Goal: Check status: Check status

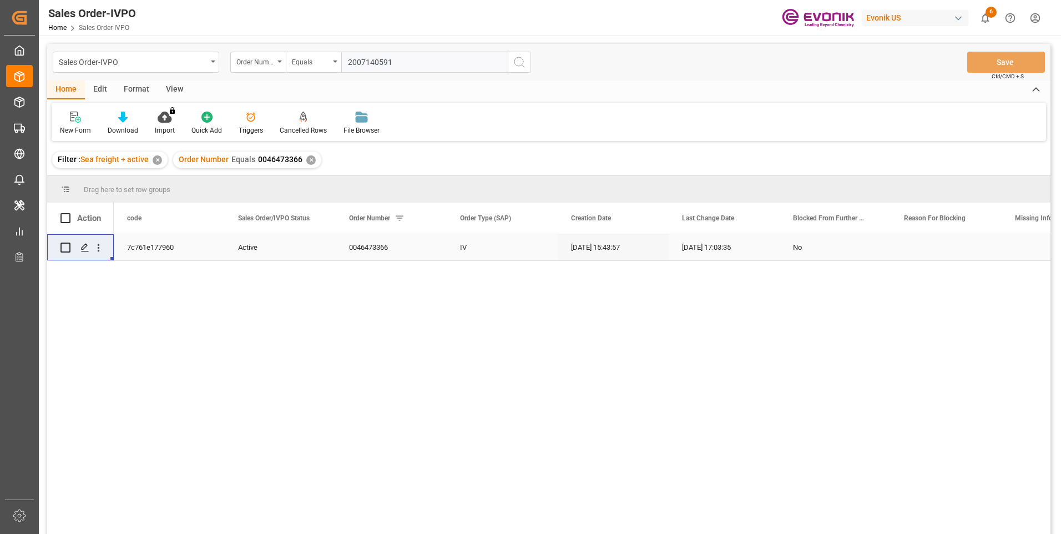
click at [394, 60] on input "2007140591" at bounding box center [424, 62] width 166 height 21
click at [369, 64] on input "2007140591" at bounding box center [424, 62] width 166 height 21
click at [369, 63] on input "2007140591" at bounding box center [424, 62] width 166 height 21
paste input "46468539"
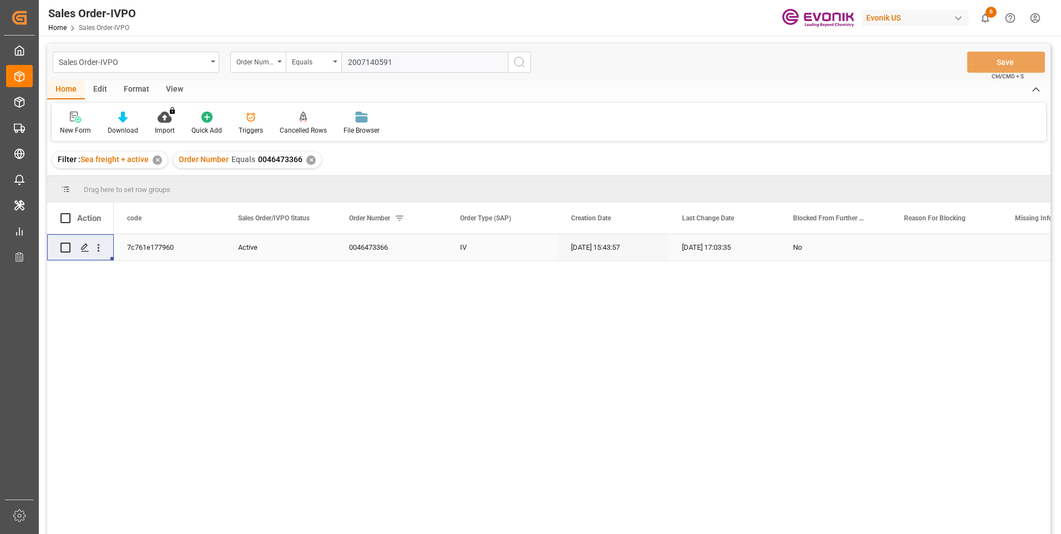
type input "46468539"
click at [348, 60] on input "46468539" at bounding box center [424, 62] width 166 height 21
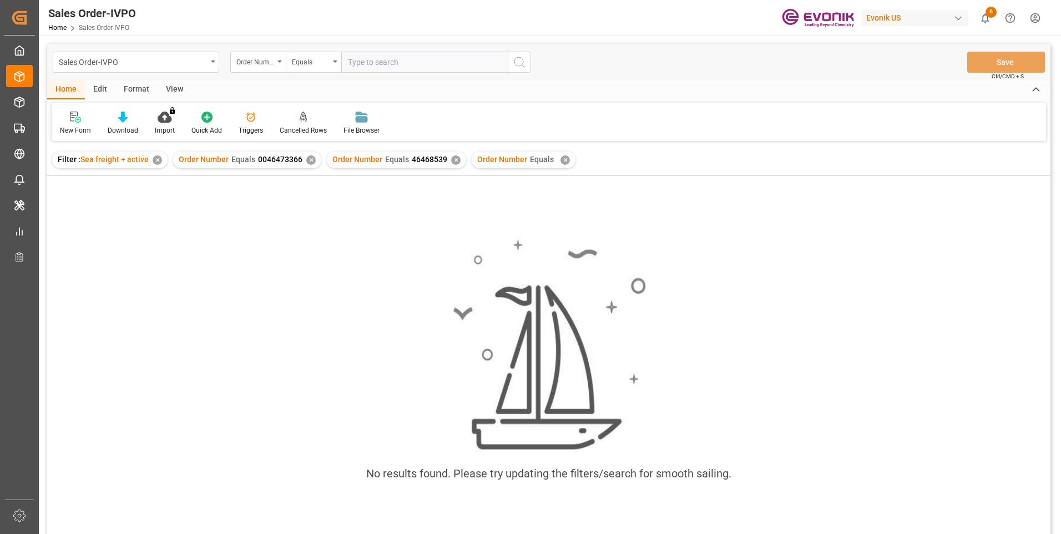
click at [565, 163] on div "Order Number Equals ✕" at bounding box center [524, 159] width 104 height 17
click at [560, 159] on div "✕" at bounding box center [564, 159] width 9 height 9
click at [297, 158] on div "✕" at bounding box center [301, 159] width 9 height 9
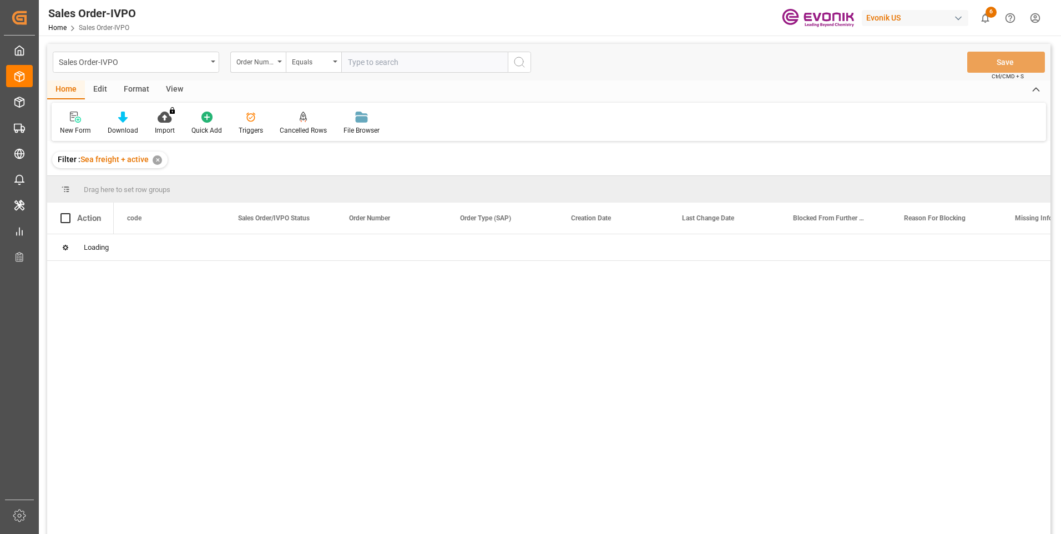
click at [379, 64] on input "text" at bounding box center [424, 62] width 166 height 21
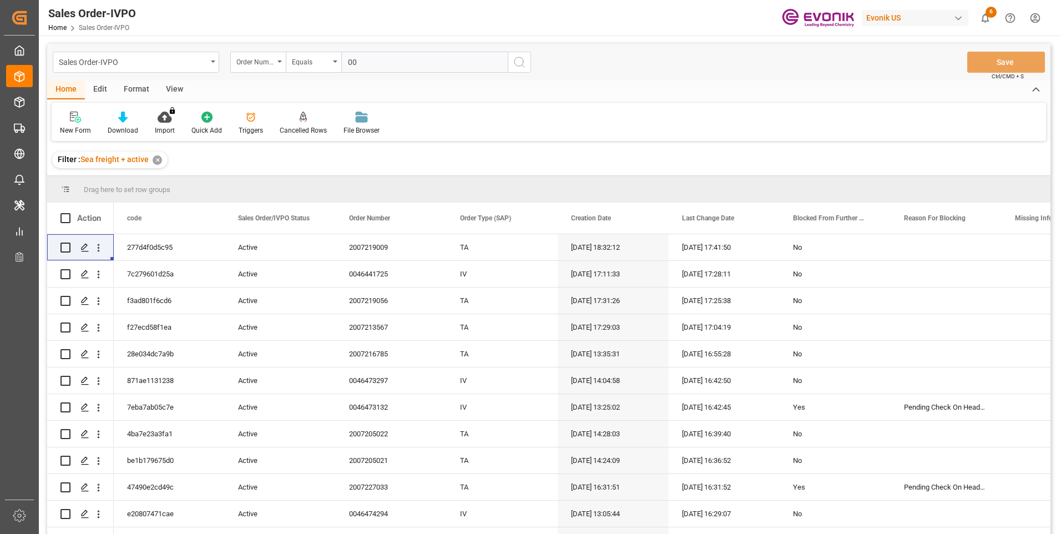
paste input "46468539"
type input "0046468539"
click at [518, 57] on circle "search button" at bounding box center [518, 61] width 9 height 9
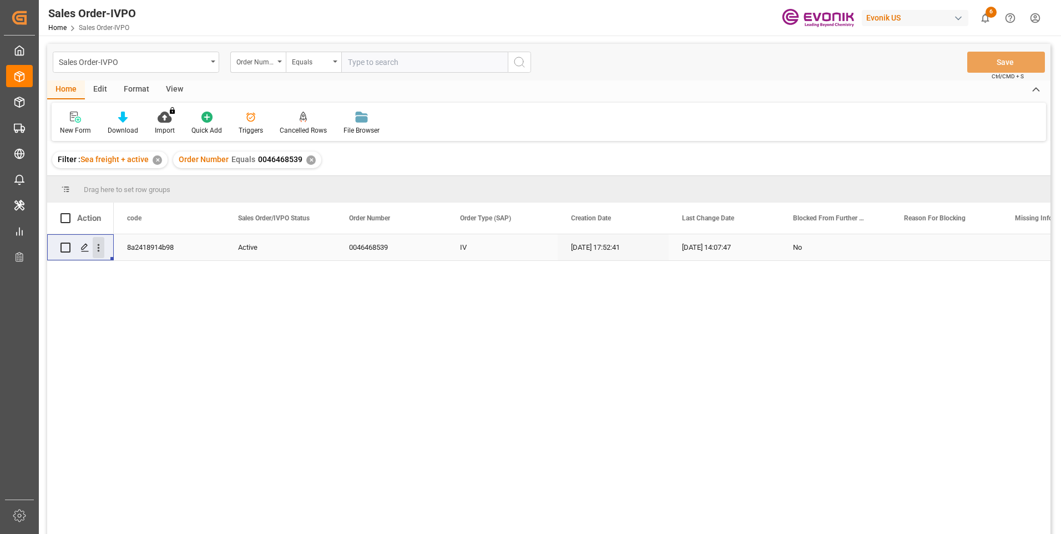
click at [100, 249] on icon "open menu" at bounding box center [99, 248] width 12 height 12
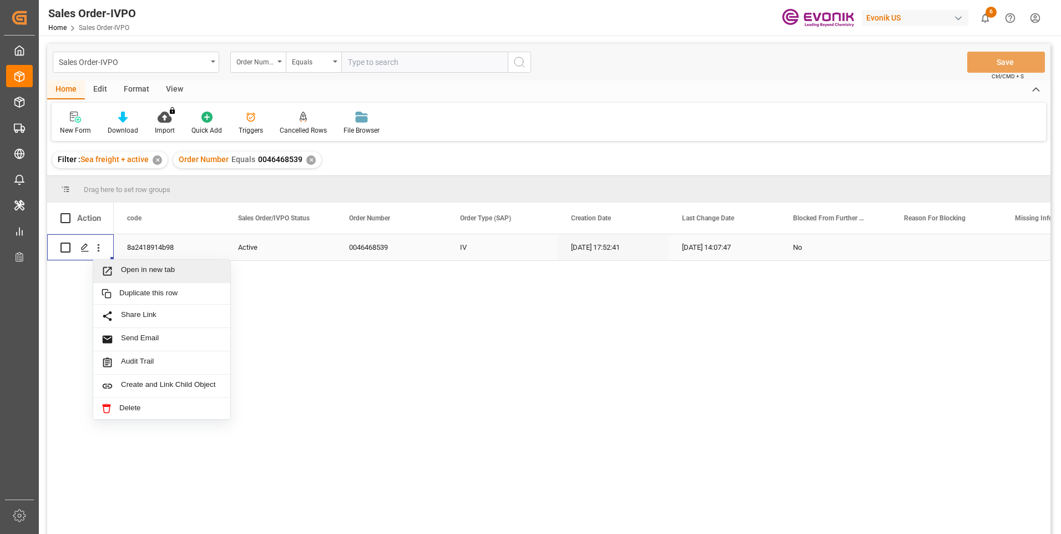
click at [136, 270] on span "Open in new tab" at bounding box center [171, 271] width 101 height 12
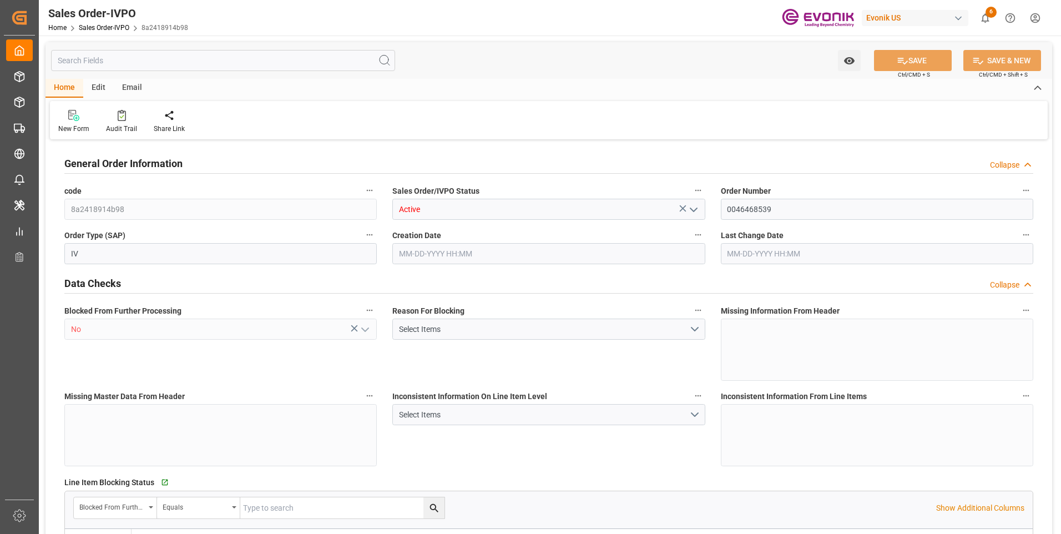
type input "BEANR"
type input "0"
type input "1"
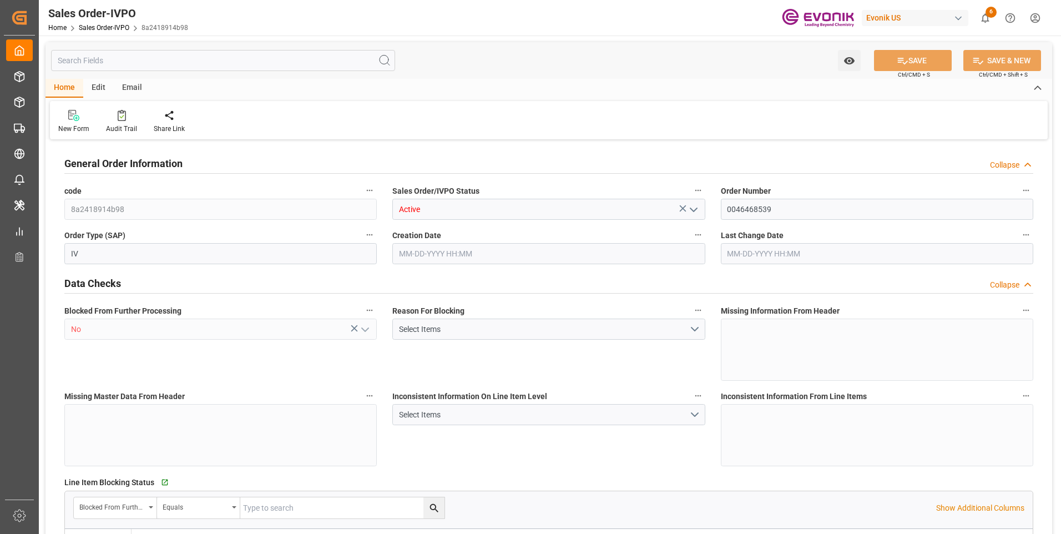
type input "13052"
type input "17.9085"
type input "17000"
type input "30"
type input "09-16-2025 17:52"
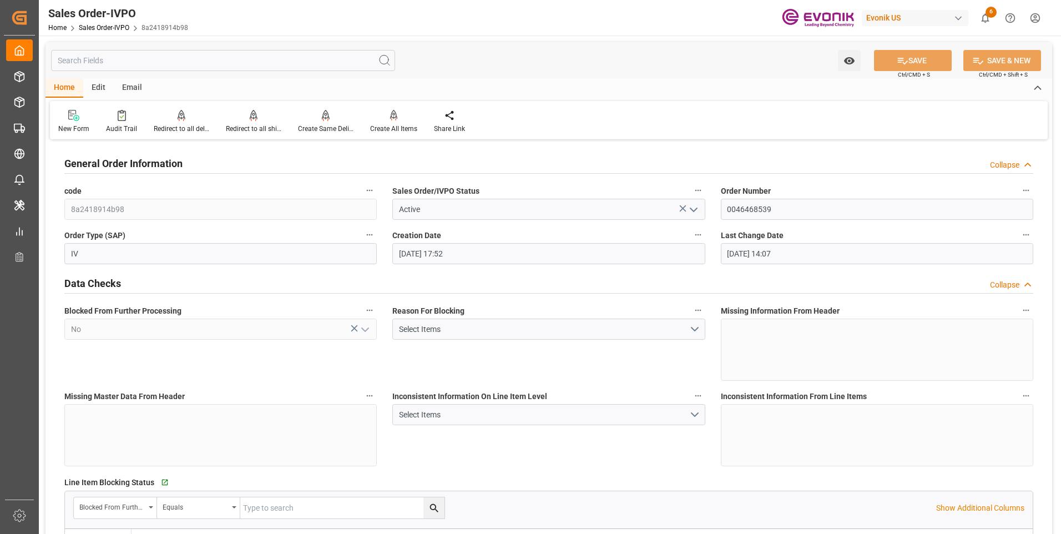
type input "09-24-2025 14:07"
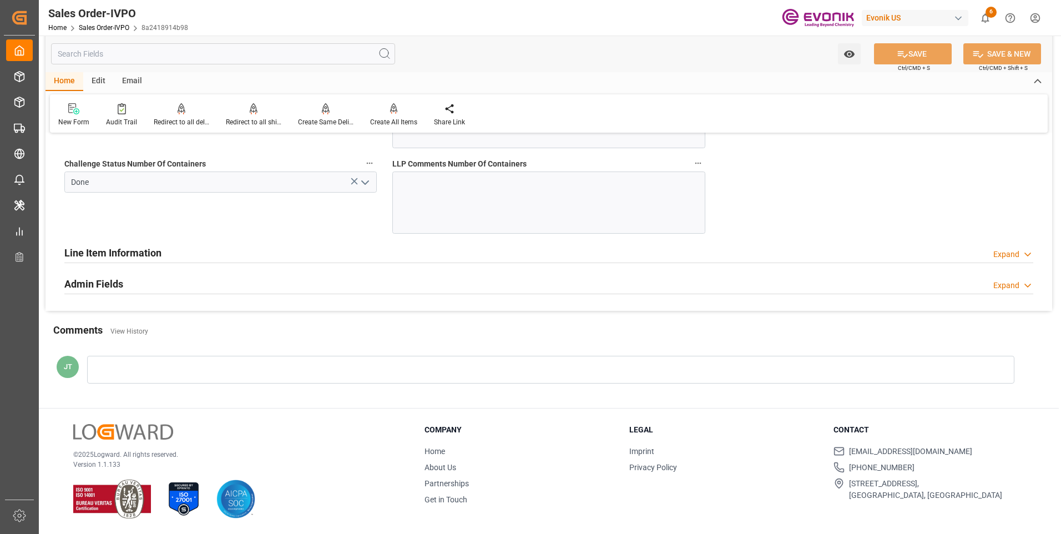
scroll to position [2146, 0]
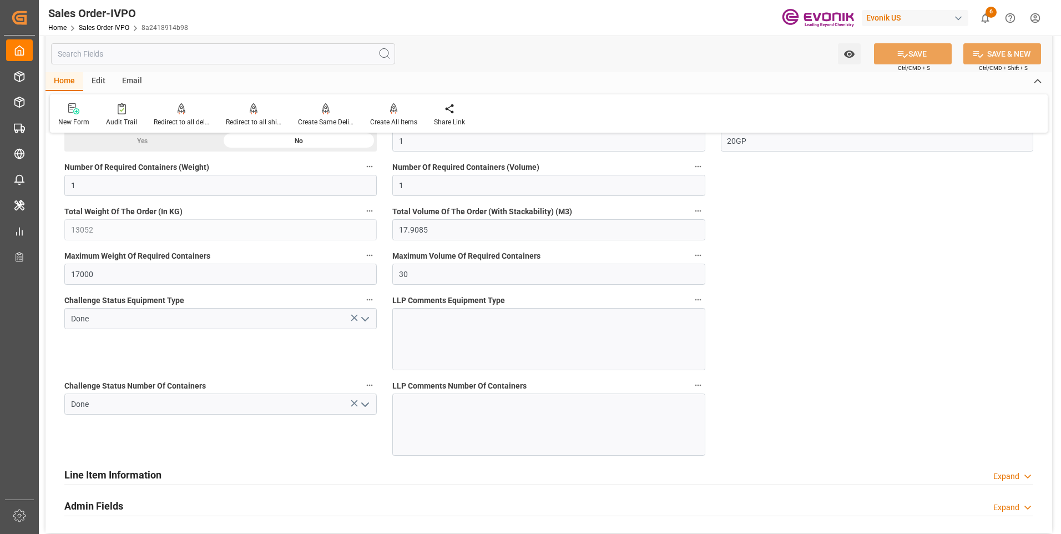
click at [211, 478] on div "Line Item Information Expand" at bounding box center [548, 473] width 969 height 21
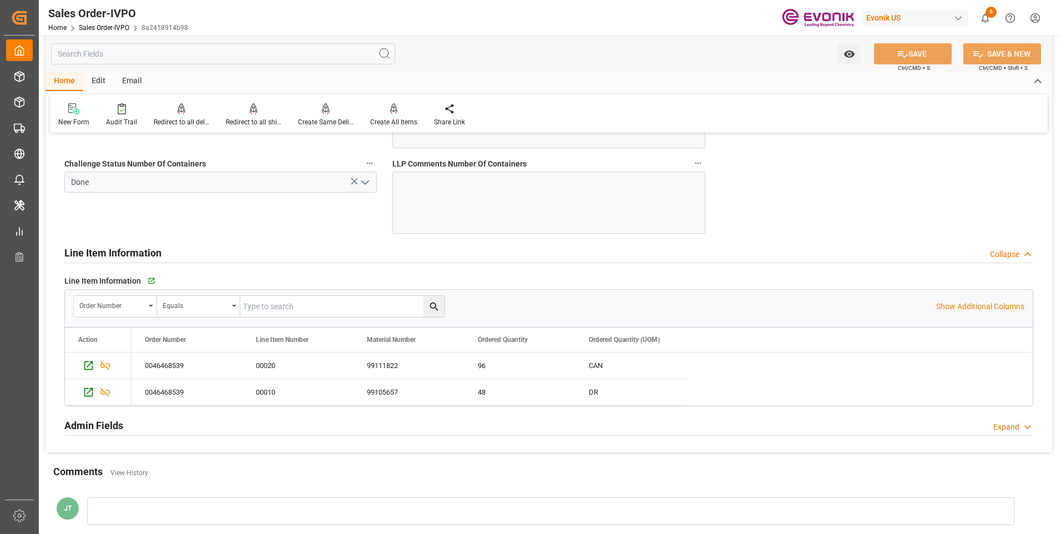
scroll to position [2424, 0]
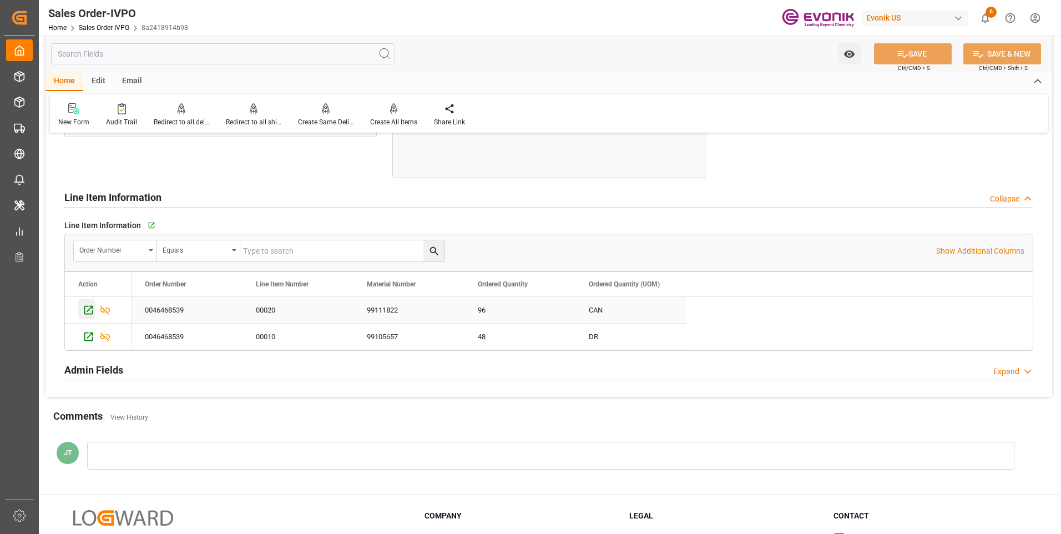
click at [89, 311] on icon "Press SPACE to select this row." at bounding box center [89, 310] width 12 height 12
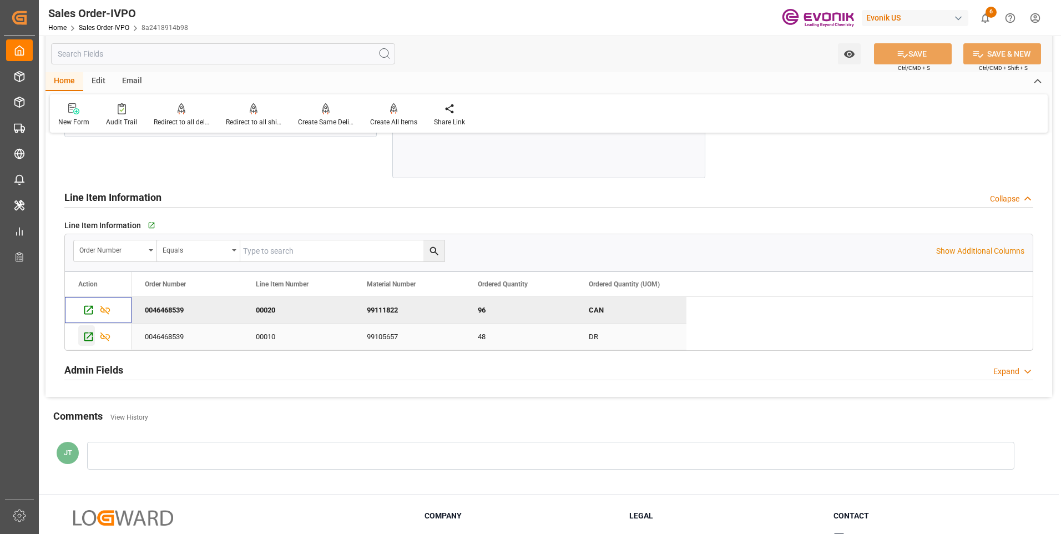
click at [82, 336] on div "Press SPACE to select this row." at bounding box center [86, 335] width 17 height 21
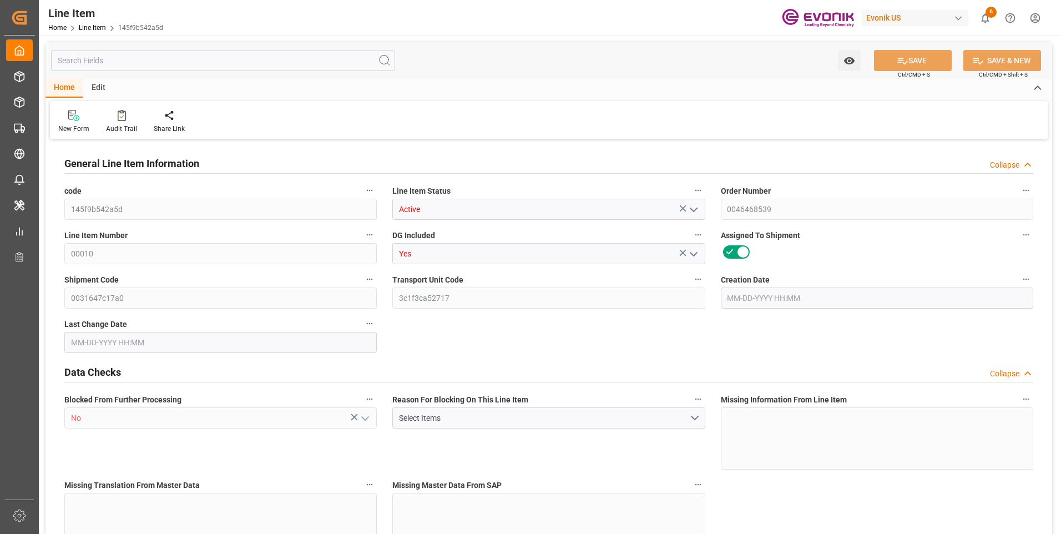
type input "12"
type input "10128"
type input "9120"
type input "13.8329"
type input "48"
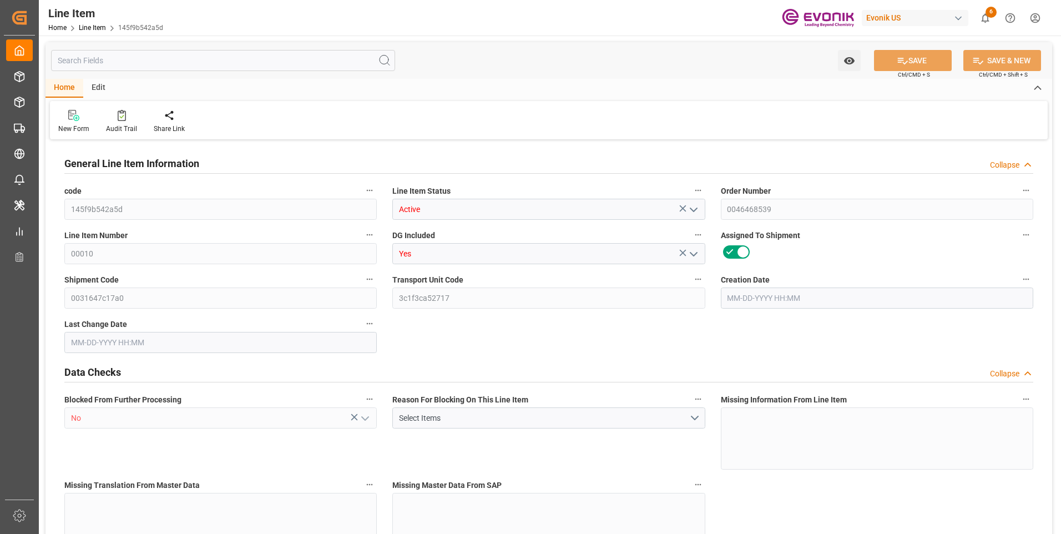
type input "121113.6"
type input "48"
type input "10128"
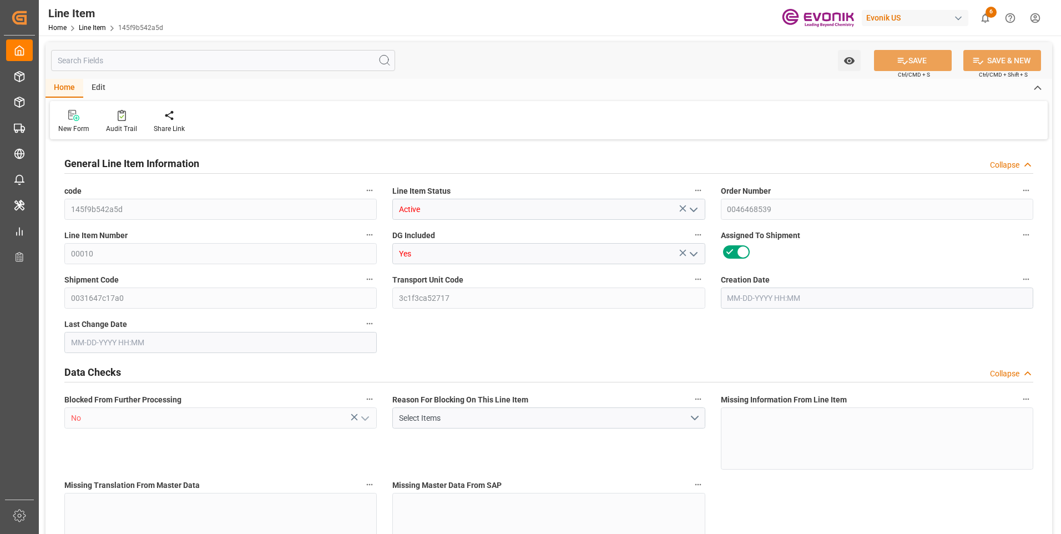
type input "10356"
type input "9120"
type input "13.8329"
type input "13832.928"
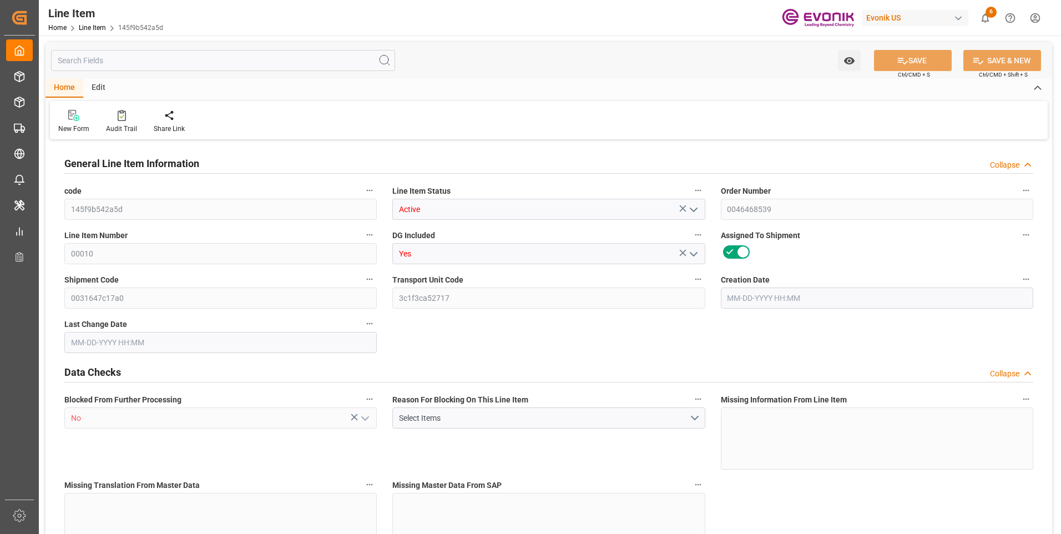
type input "0"
type input "09-16-2025 17:52"
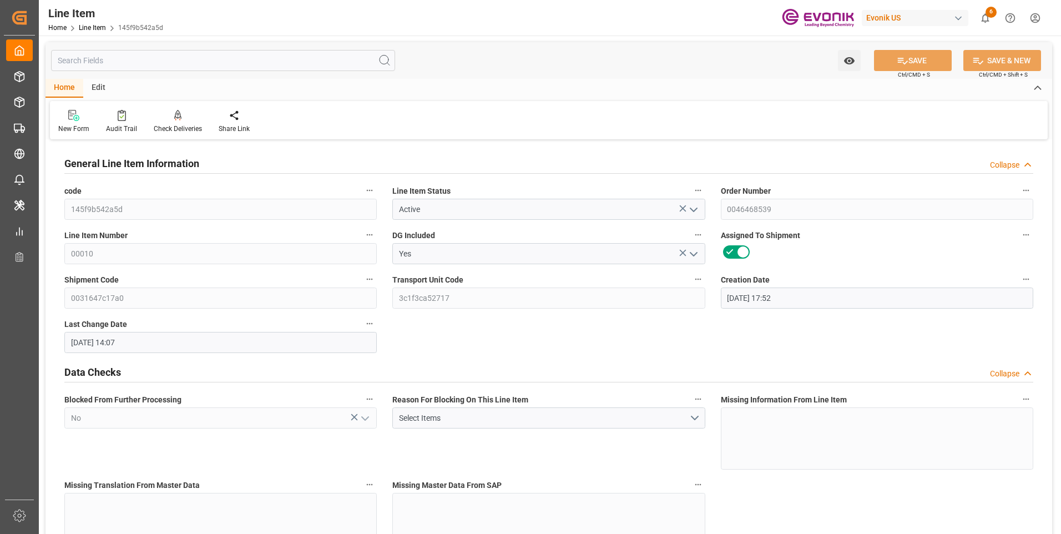
type input "09-24-2025 14:07"
type input "[DATE]"
click at [153, 63] on input "text" at bounding box center [223, 60] width 344 height 21
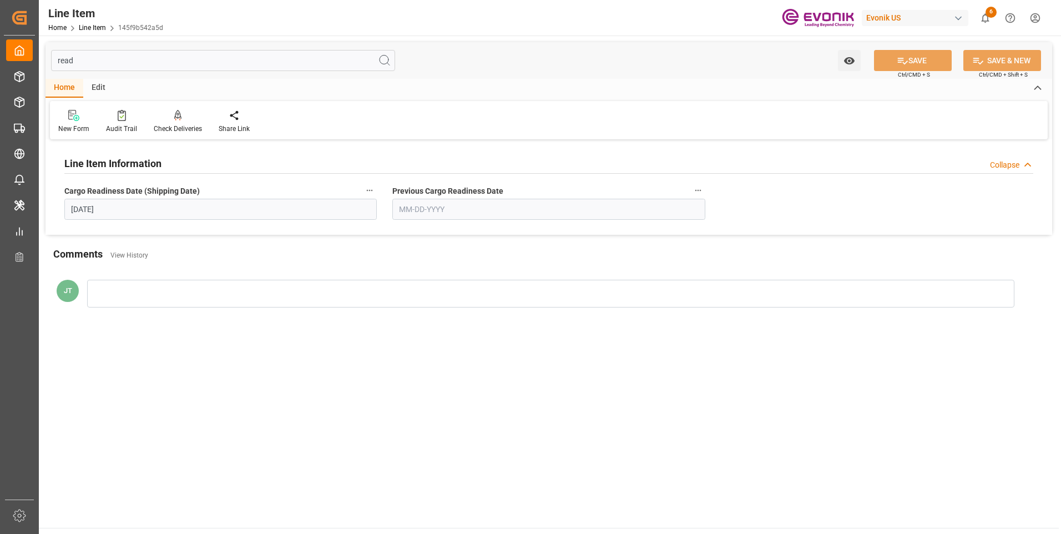
type input "read"
click at [372, 191] on icon "button" at bounding box center [370, 191] width 6 height 2
click at [399, 193] on li "Audits" at bounding box center [390, 190] width 57 height 18
